Goal: Check status: Check status

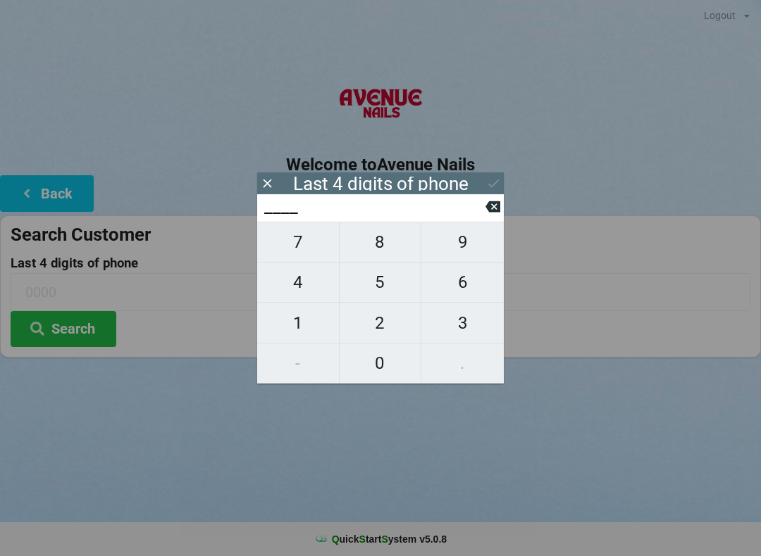
click at [389, 244] on span "8" at bounding box center [380, 242] width 82 height 30
type input "8___"
click at [384, 321] on span "2" at bounding box center [380, 323] width 82 height 30
type input "82__"
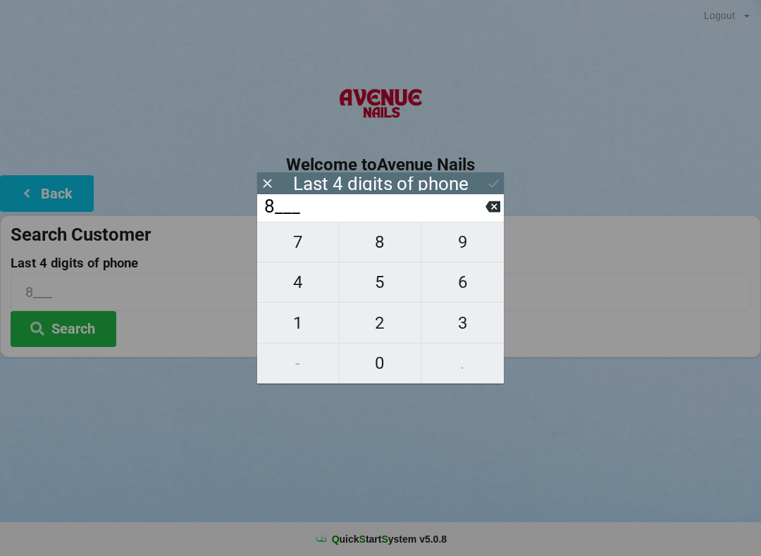
type input "82__"
click at [377, 370] on span "0" at bounding box center [380, 364] width 82 height 30
type input "820_"
click at [477, 336] on span "3" at bounding box center [462, 323] width 82 height 30
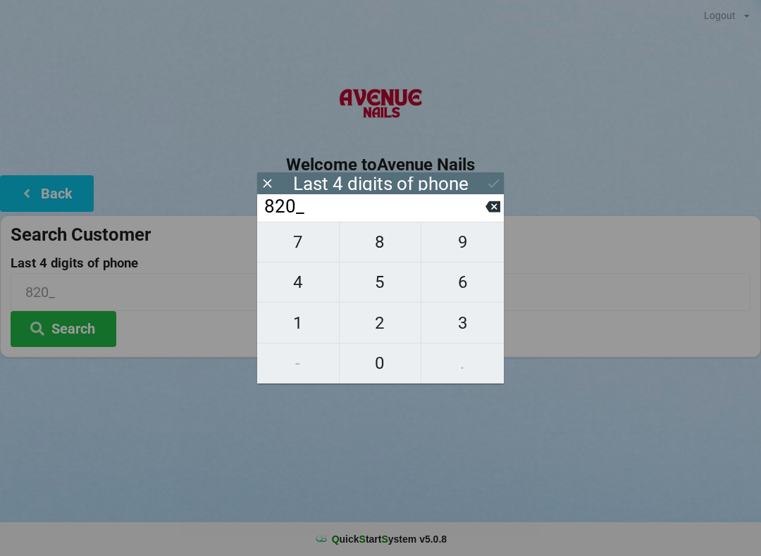
type input "8203"
click at [98, 331] on button "Search" at bounding box center [64, 329] width 106 height 36
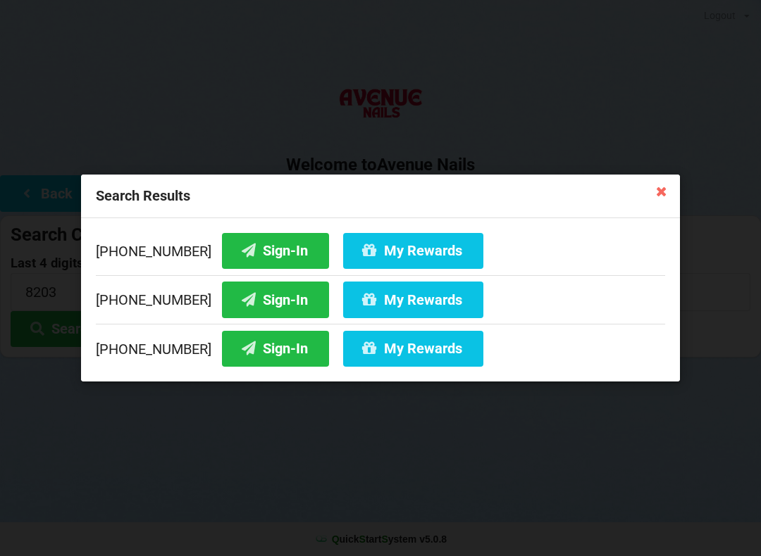
click at [261, 356] on button "Sign-In" at bounding box center [275, 349] width 107 height 36
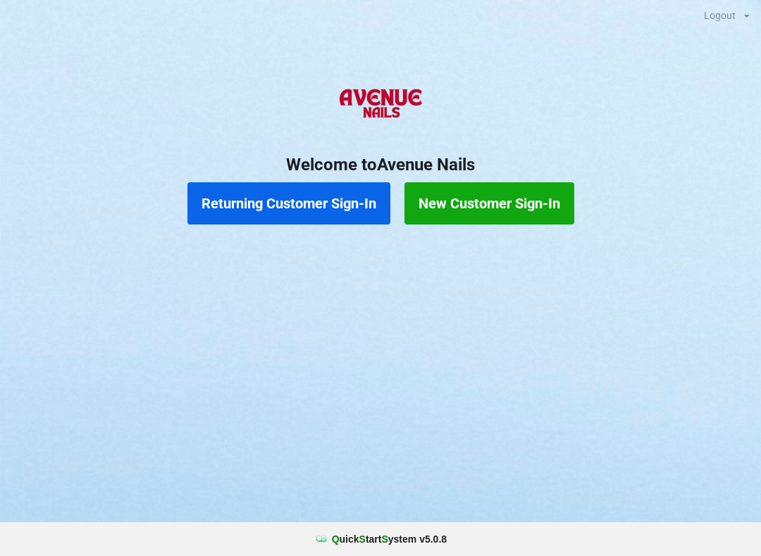
click at [310, 211] on button "Returning Customer Sign-In" at bounding box center [288, 203] width 203 height 42
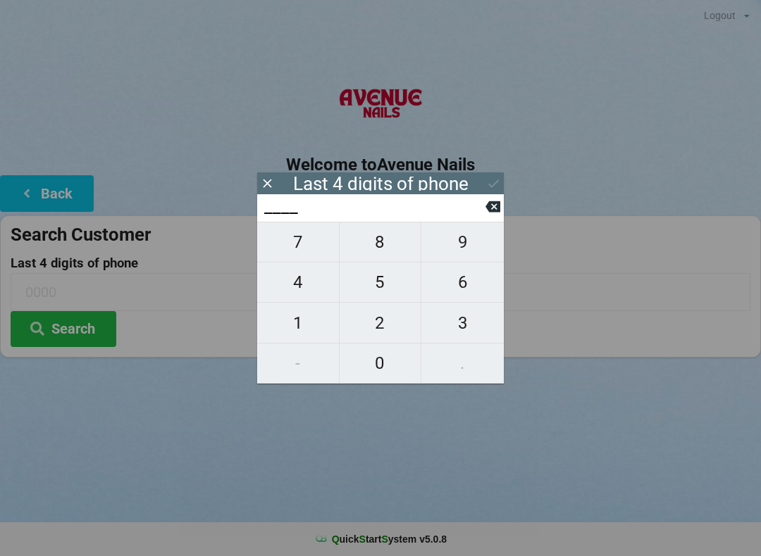
click at [383, 330] on span "2" at bounding box center [380, 323] width 82 height 30
type input "2___"
click at [452, 282] on span "6" at bounding box center [462, 283] width 82 height 30
type input "26__"
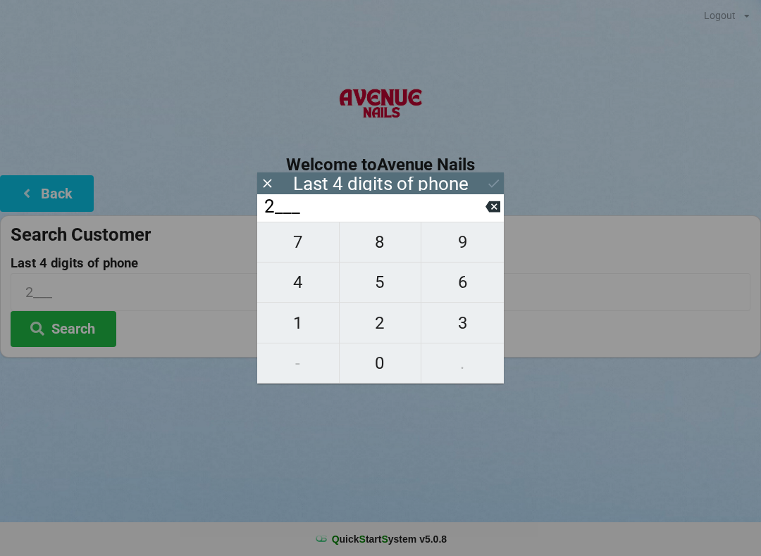
type input "26__"
click at [307, 286] on span "4" at bounding box center [298, 283] width 82 height 30
type input "264_"
click at [373, 281] on span "5" at bounding box center [380, 283] width 82 height 30
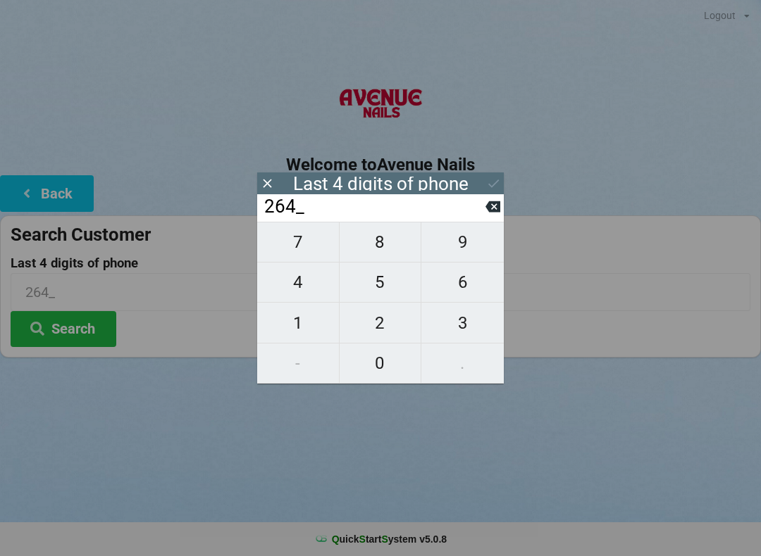
type input "2645"
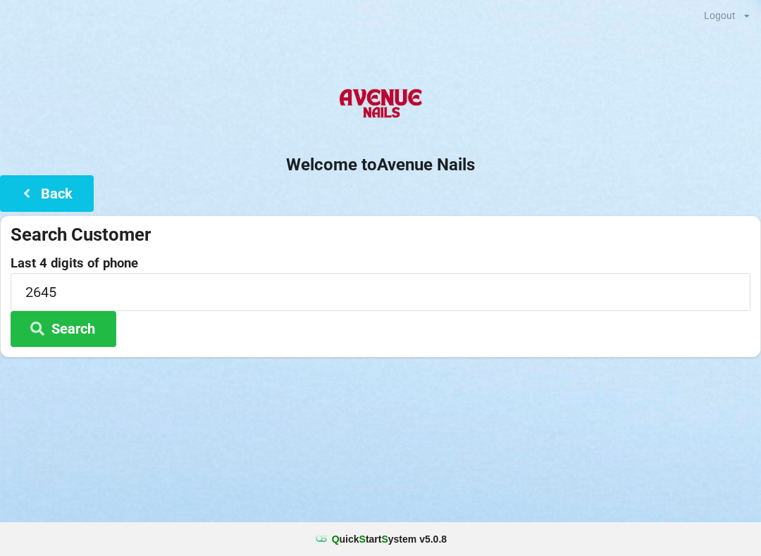
click at [510, 177] on div "Welcome to Avenue Nails Back Search Customer Last 4 digits of phone 2645 Search" at bounding box center [380, 217] width 761 height 281
click at [87, 327] on button "Search" at bounding box center [64, 329] width 106 height 36
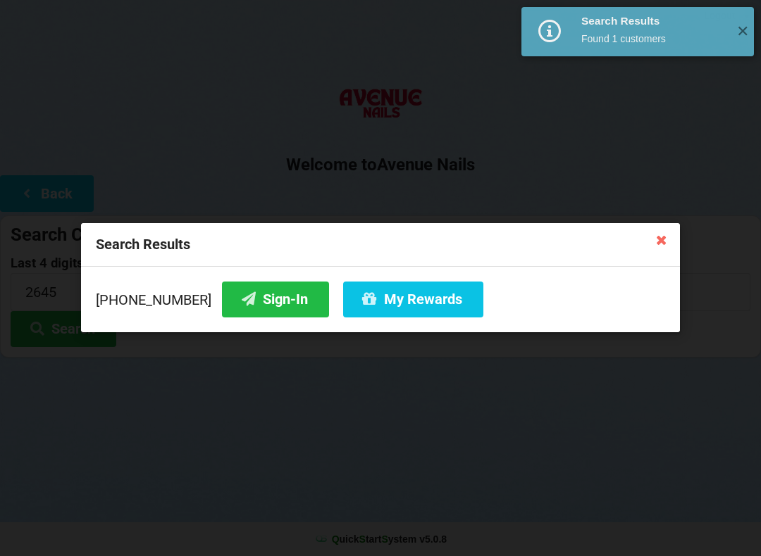
click at [233, 316] on button "Sign-In" at bounding box center [275, 300] width 107 height 36
